Goal: Use online tool/utility

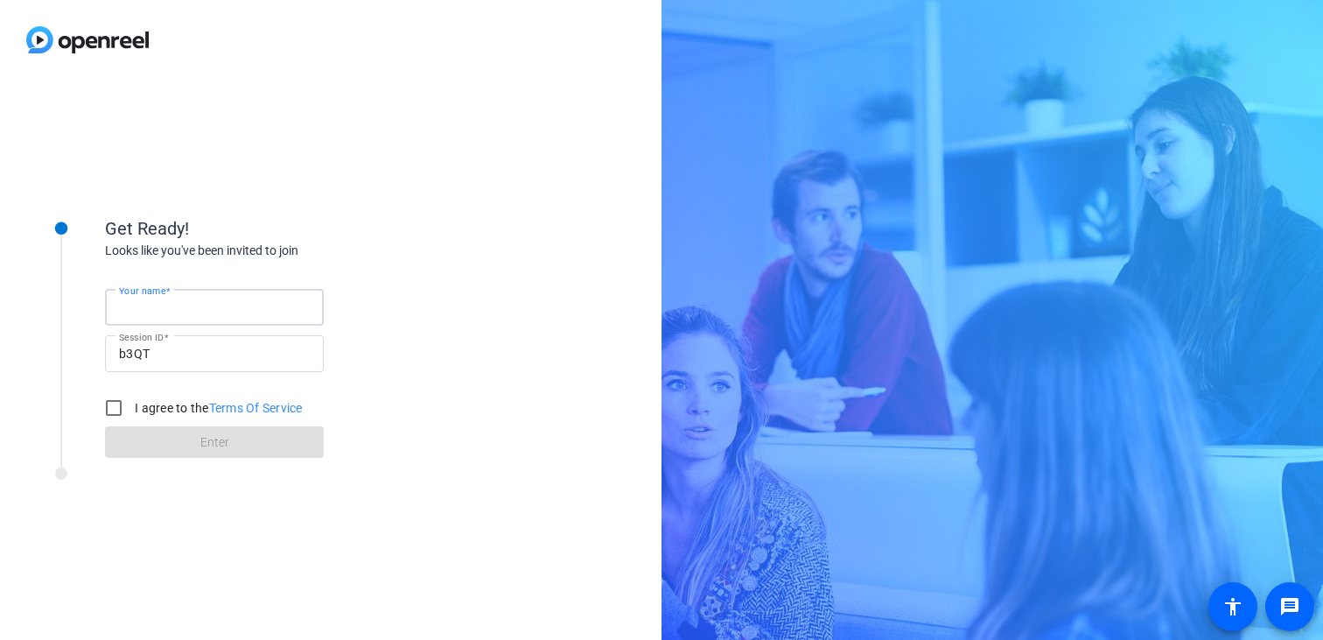
click at [265, 305] on input "Your name" at bounding box center [214, 307] width 191 height 21
type input "[PERSON_NAME]"
click at [118, 412] on input "I agree to the Terms Of Service" at bounding box center [113, 407] width 35 height 35
checkbox input "true"
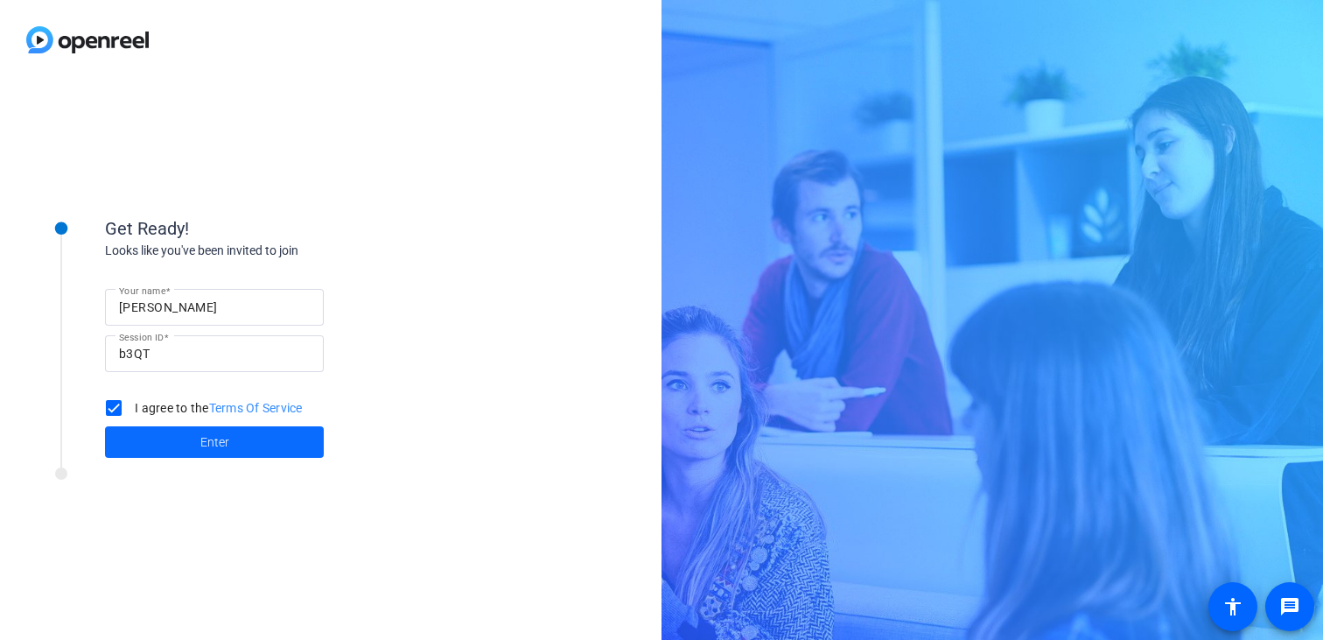
click at [173, 461] on span at bounding box center [214, 442] width 219 height 42
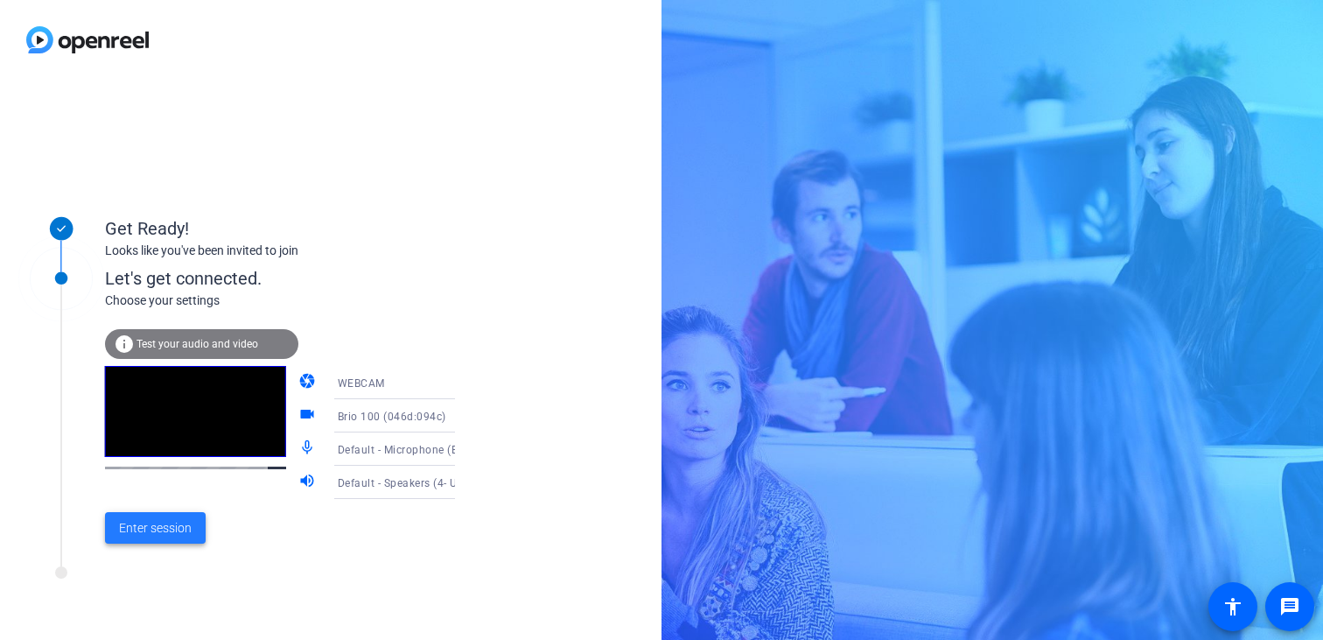
click at [143, 532] on span "Enter session" at bounding box center [155, 528] width 73 height 18
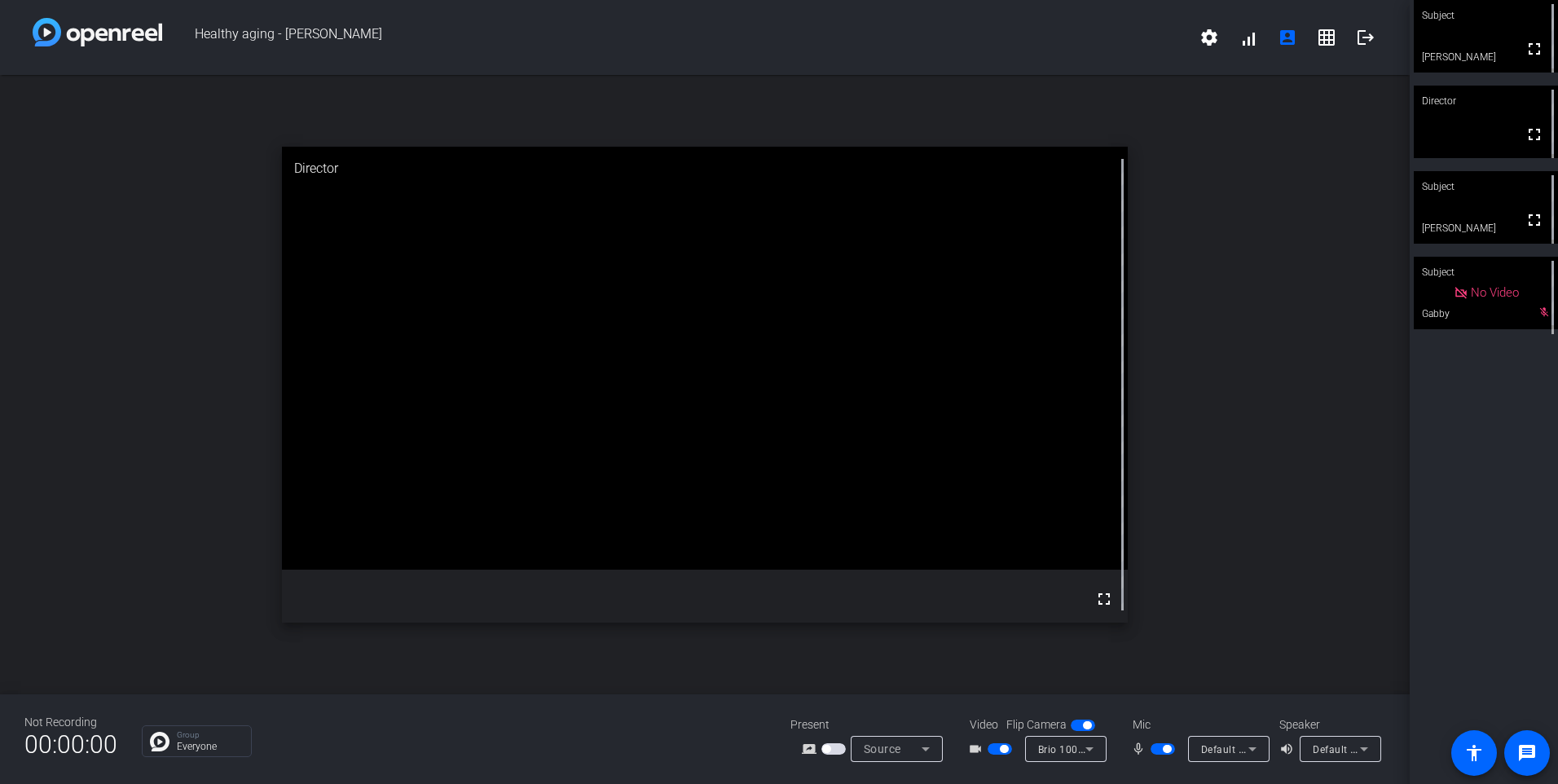
click at [56, 320] on div "open_in_new Director fullscreen" at bounding box center [705, 385] width 1410 height 619
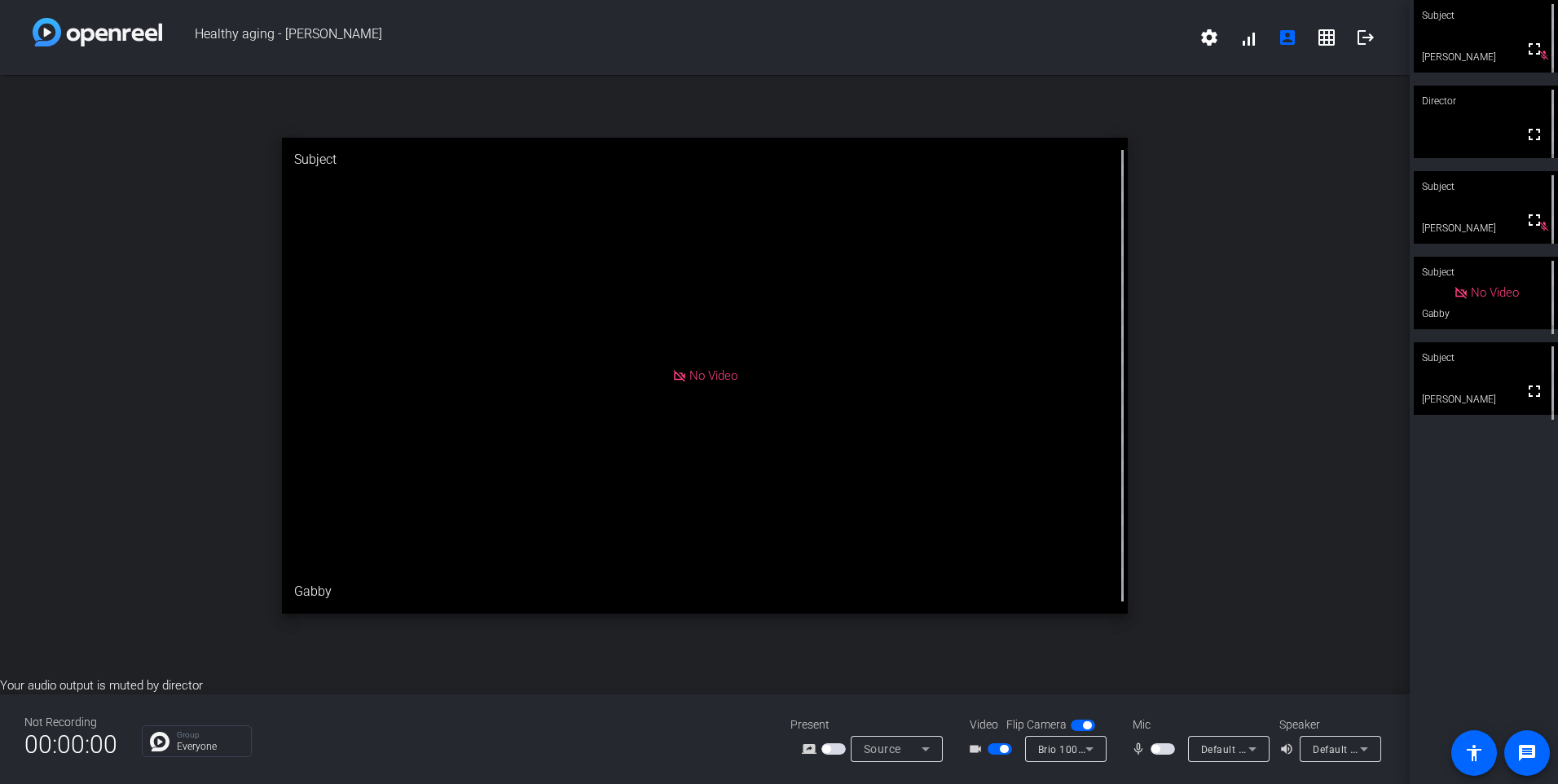
click at [1231, 350] on div "open_in_new Subject No Video Gabby" at bounding box center [705, 376] width 1410 height 602
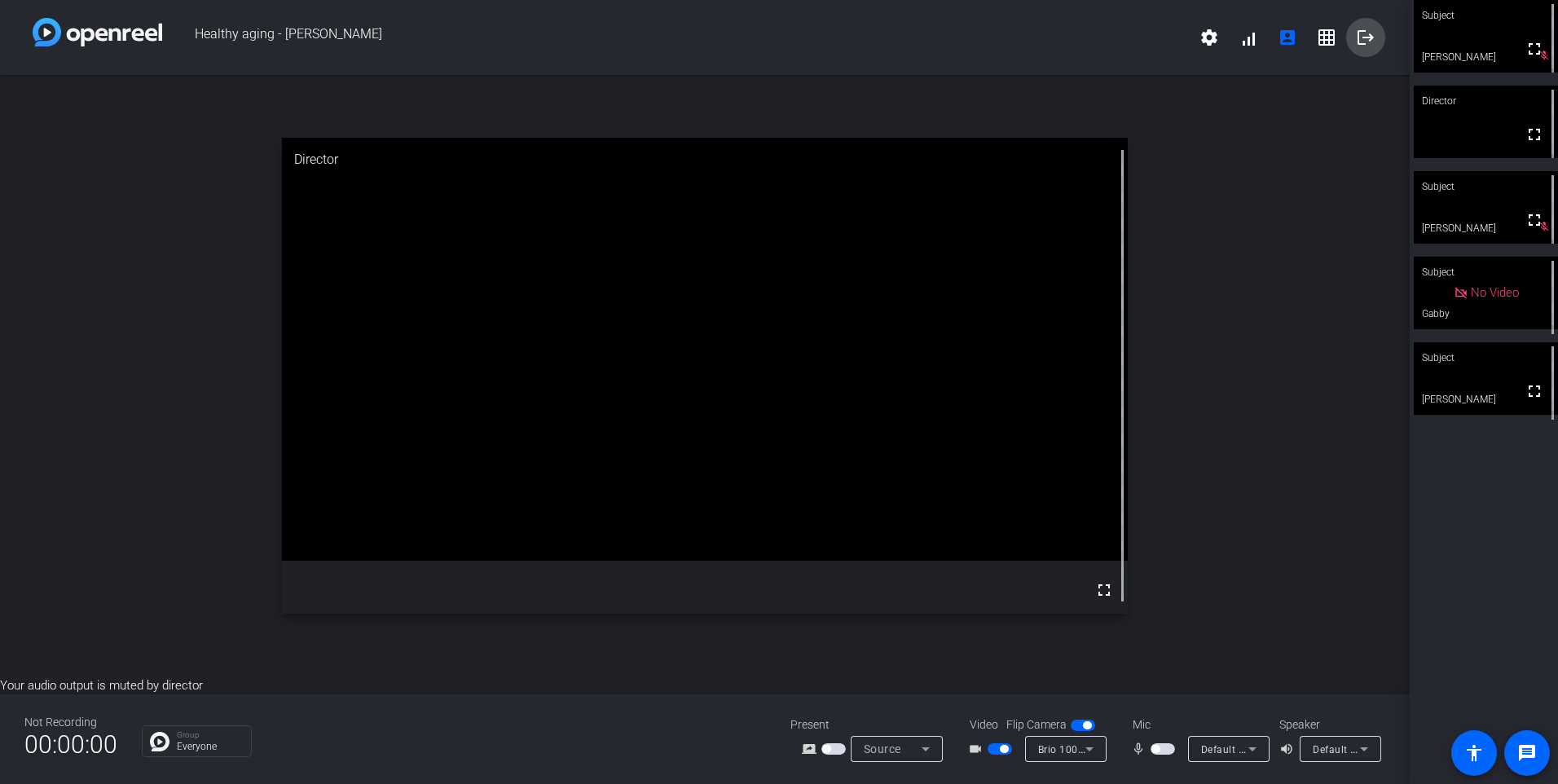
click at [1231, 30] on mat-icon "logout" at bounding box center [1365, 37] width 20 height 20
